Goal: Task Accomplishment & Management: Use online tool/utility

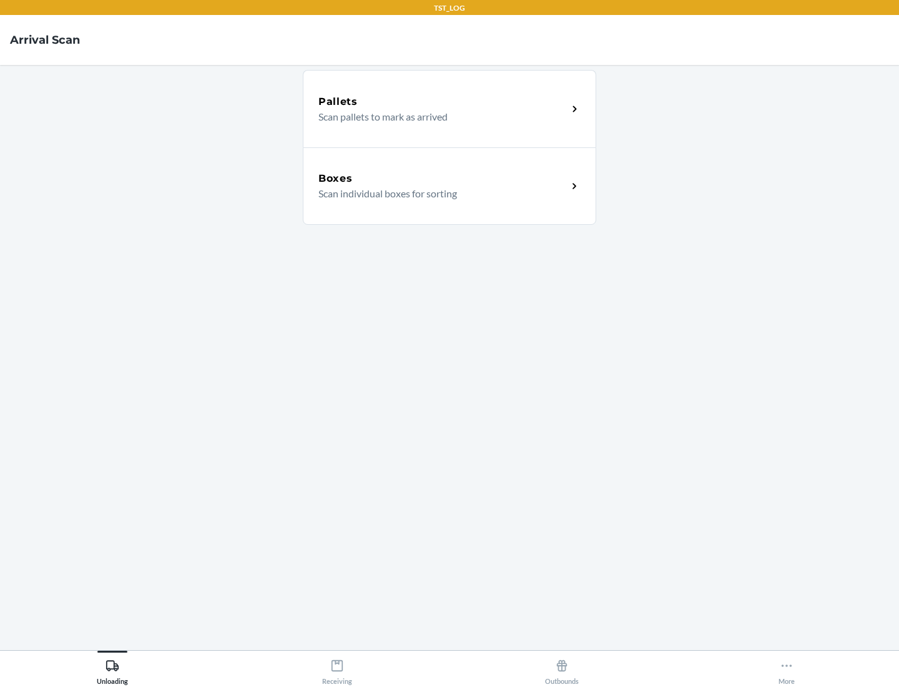
click at [443, 179] on div "Boxes" at bounding box center [443, 178] width 249 height 15
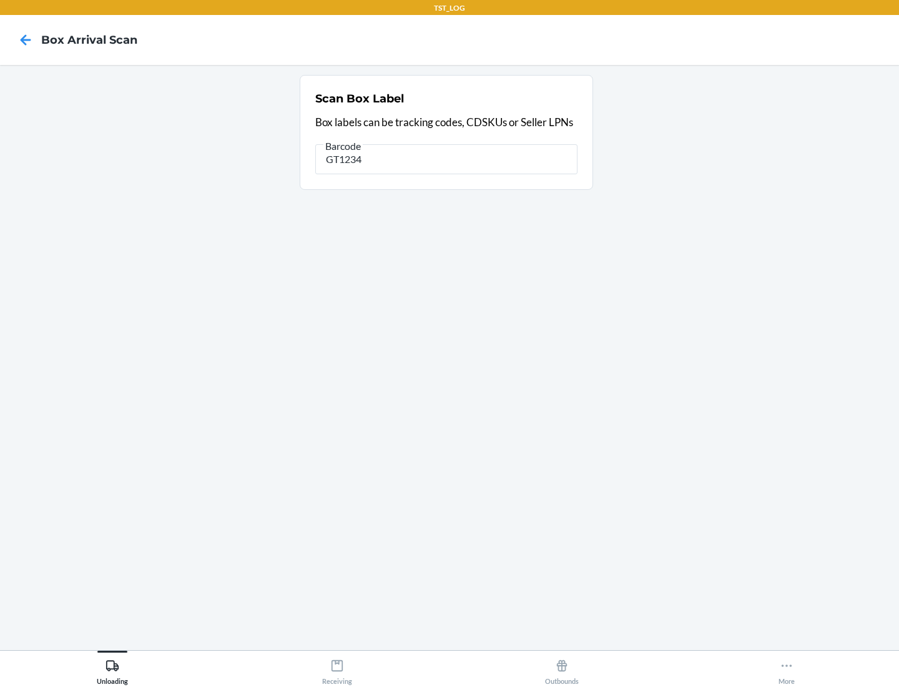
type input "GT1234"
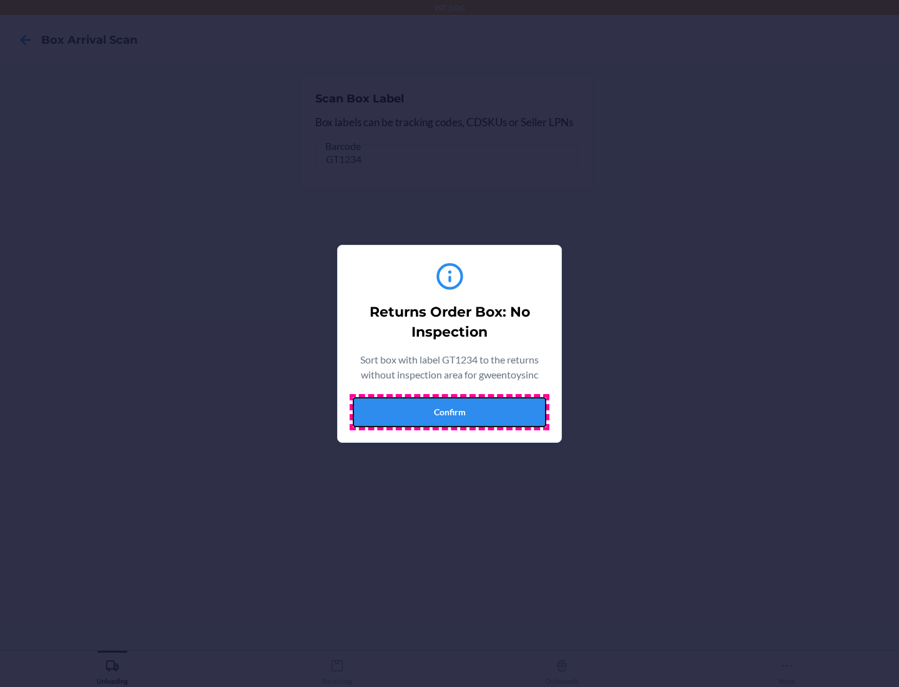
click at [450, 412] on button "Confirm" at bounding box center [450, 412] width 194 height 30
